Goal: Use online tool/utility: Utilize a website feature to perform a specific function

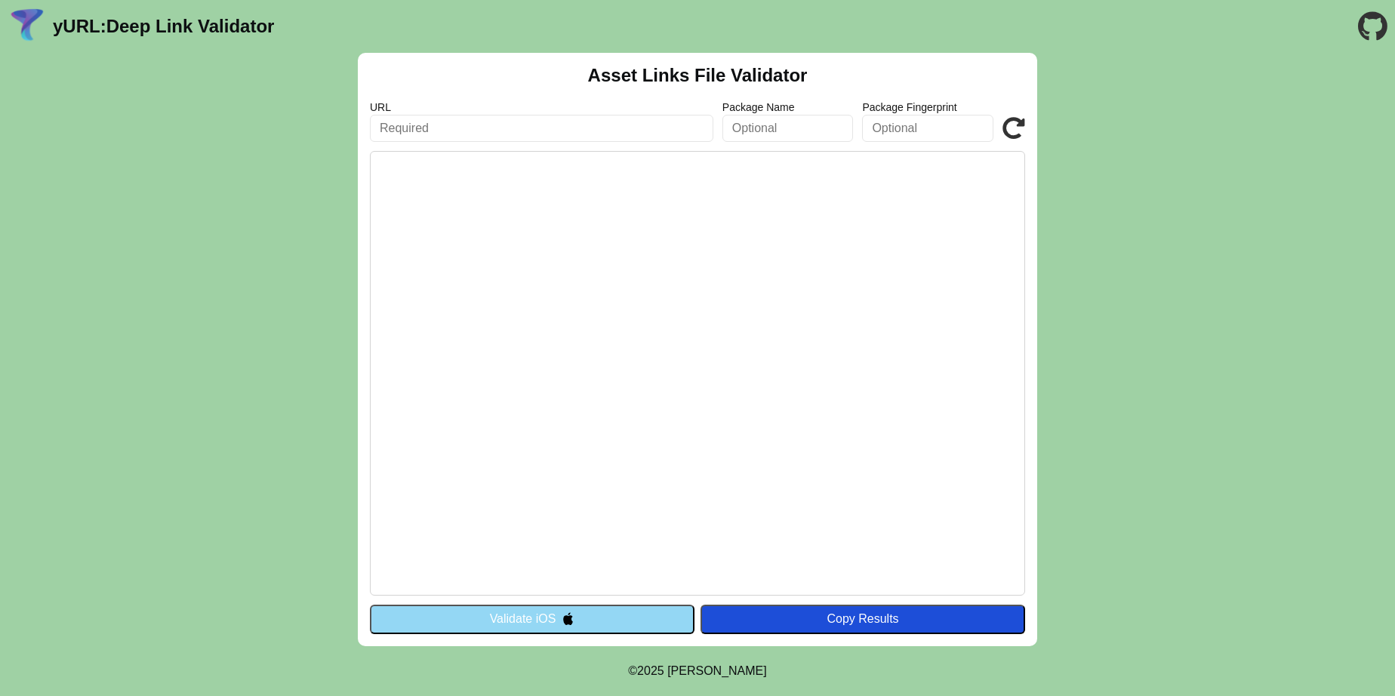
click at [532, 134] on input "text" at bounding box center [541, 128] width 343 height 27
paste input "[URL][DOMAIN_NAME]"
drag, startPoint x: 615, startPoint y: 125, endPoint x: 839, endPoint y: 147, distance: 225.3
click at [839, 147] on div "Asset Links File Validator URL [URL][DOMAIN_NAME] Package Name Package Fingerpr…" at bounding box center [697, 349] width 679 height 593
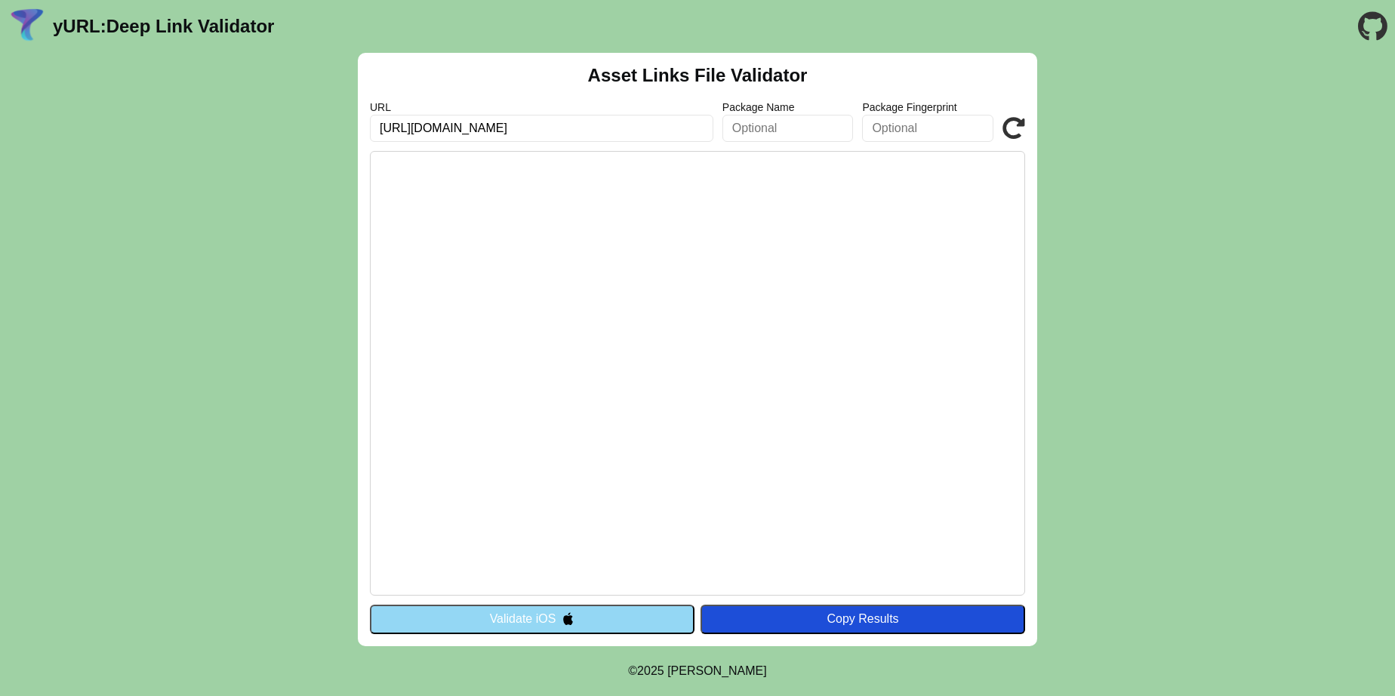
type input "[URL][DOMAIN_NAME]"
click at [787, 617] on div "Copy Results" at bounding box center [863, 619] width 310 height 14
click at [622, 616] on button "Validate iOS" at bounding box center [532, 619] width 325 height 29
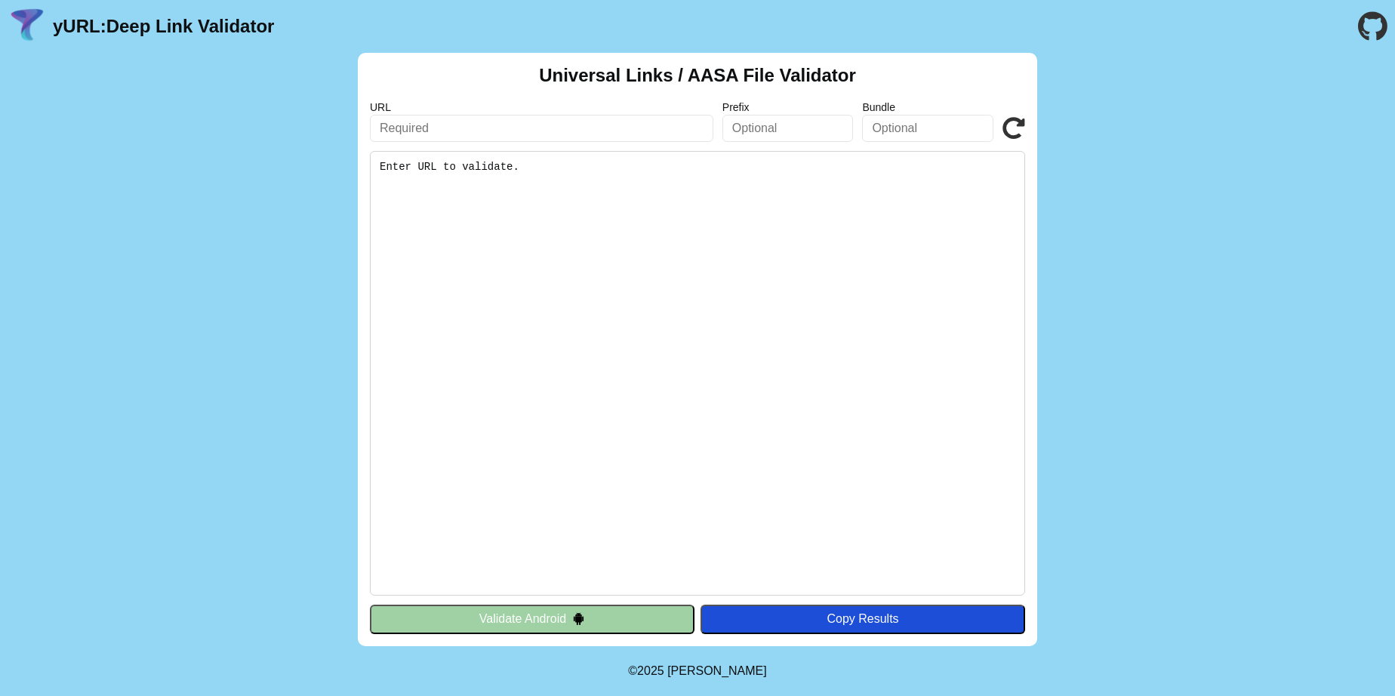
click at [798, 144] on div "Universal Links / AASA File Validator URL Prefix Bundle Validate Enter URL to v…" at bounding box center [697, 349] width 679 height 593
click at [796, 133] on input "text" at bounding box center [787, 128] width 131 height 27
click at [497, 130] on input "text" at bounding box center [541, 128] width 343 height 27
paste input "https://yurl.chayev.com/android"
type input "https://yurl.chayev.com/android"
